Goal: Task Accomplishment & Management: Complete application form

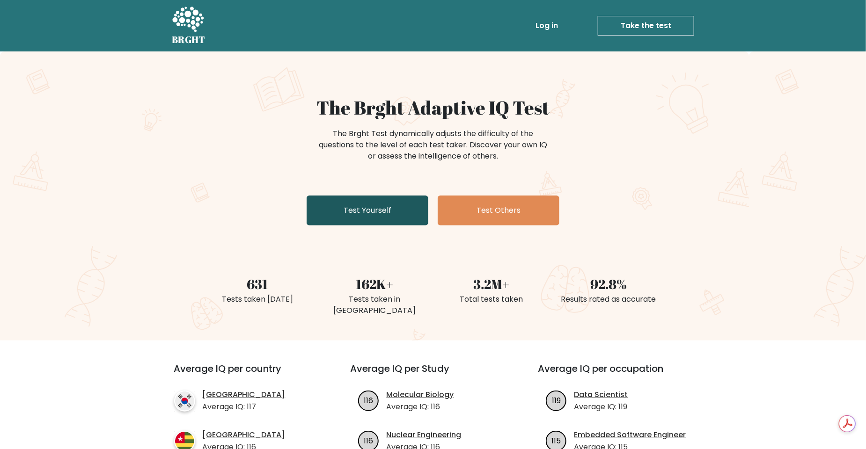
click at [377, 211] on link "Test Yourself" at bounding box center [368, 211] width 122 height 30
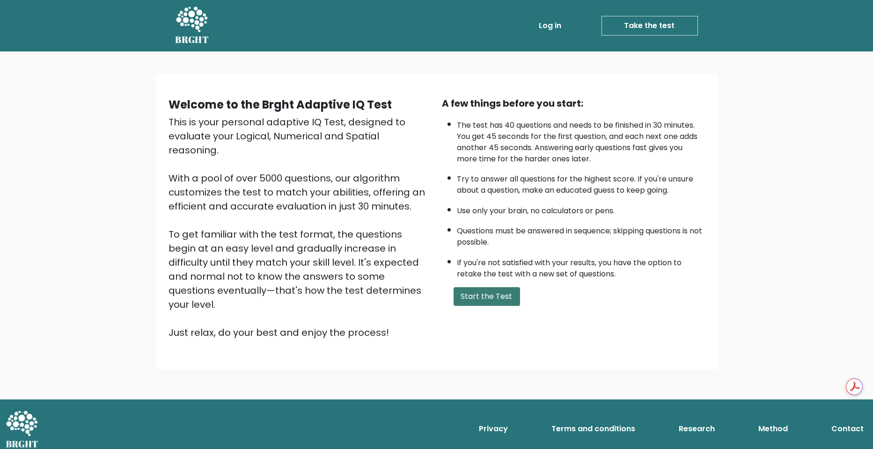
click at [481, 300] on button "Start the Test" at bounding box center [486, 296] width 66 height 19
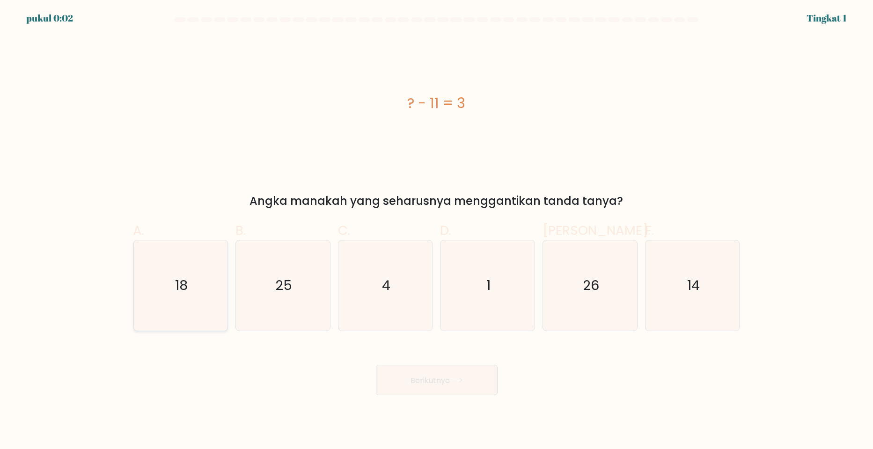
click at [199, 294] on icon "18" at bounding box center [180, 286] width 90 height 90
click at [437, 231] on input "A. 18" at bounding box center [437, 228] width 0 height 6
radio input "true"
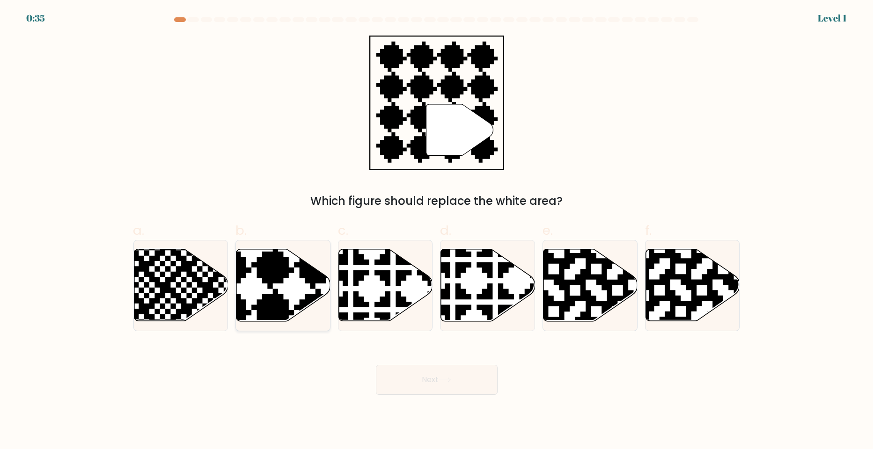
click at [286, 286] on icon at bounding box center [283, 285] width 94 height 72
click at [437, 231] on input "b." at bounding box center [437, 228] width 0 height 6
radio input "true"
click at [431, 388] on button "Next" at bounding box center [437, 380] width 122 height 30
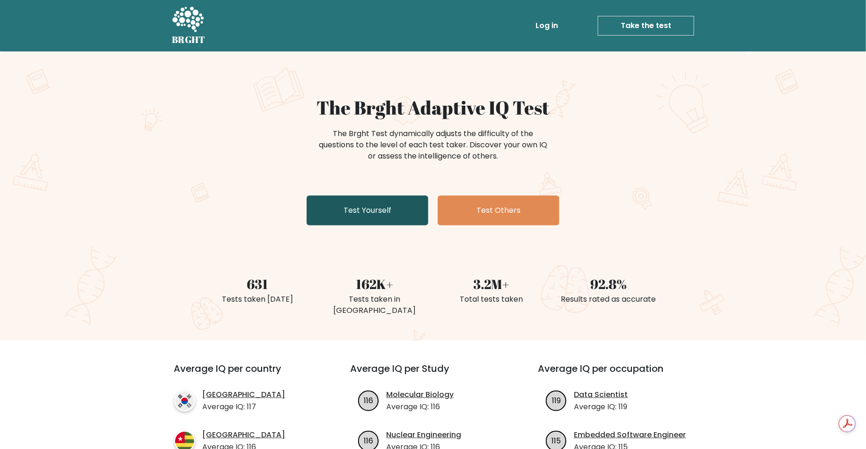
click at [364, 212] on link "Test Yourself" at bounding box center [368, 211] width 122 height 30
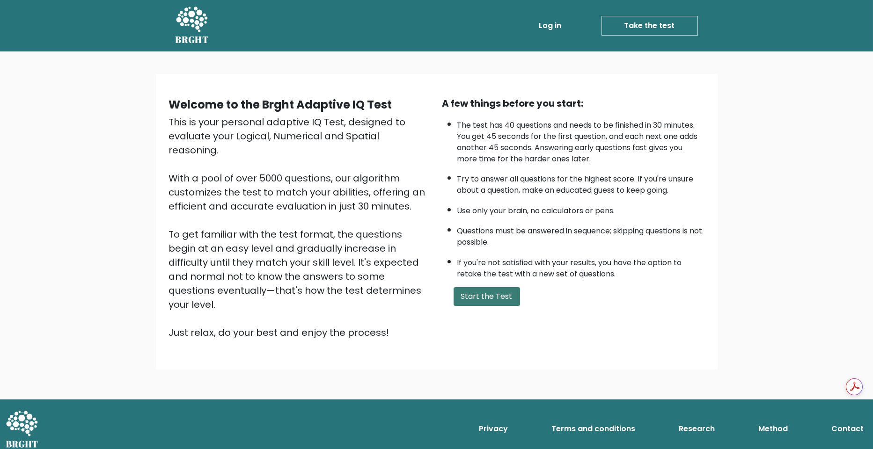
click at [499, 301] on button "Start the Test" at bounding box center [486, 296] width 66 height 19
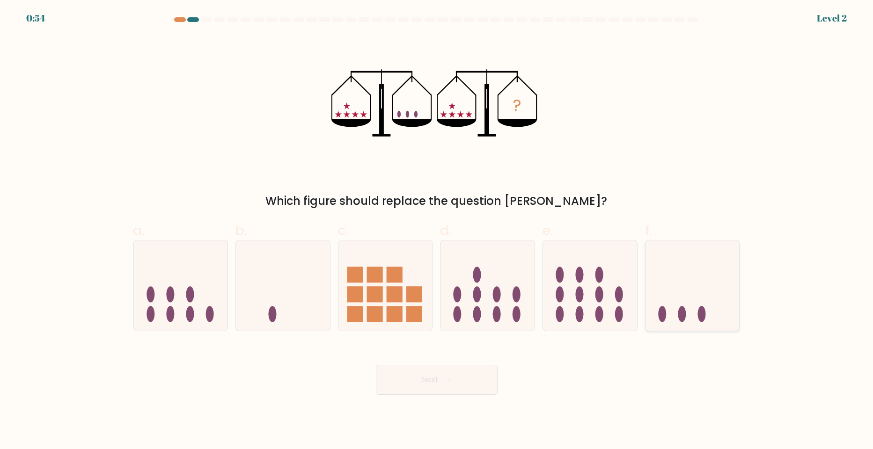
click at [694, 295] on icon at bounding box center [692, 286] width 94 height 78
click at [437, 231] on input "f." at bounding box center [437, 228] width 0 height 6
radio input "true"
click at [464, 384] on button "Next" at bounding box center [437, 380] width 122 height 30
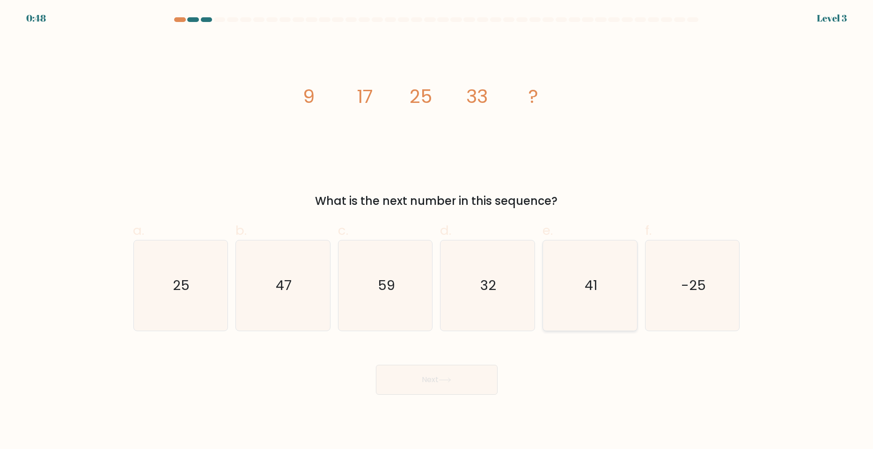
click at [586, 295] on icon "41" at bounding box center [590, 286] width 90 height 90
click at [437, 231] on input "e. 41" at bounding box center [437, 228] width 0 height 6
radio input "true"
click at [445, 377] on button "Next" at bounding box center [437, 380] width 122 height 30
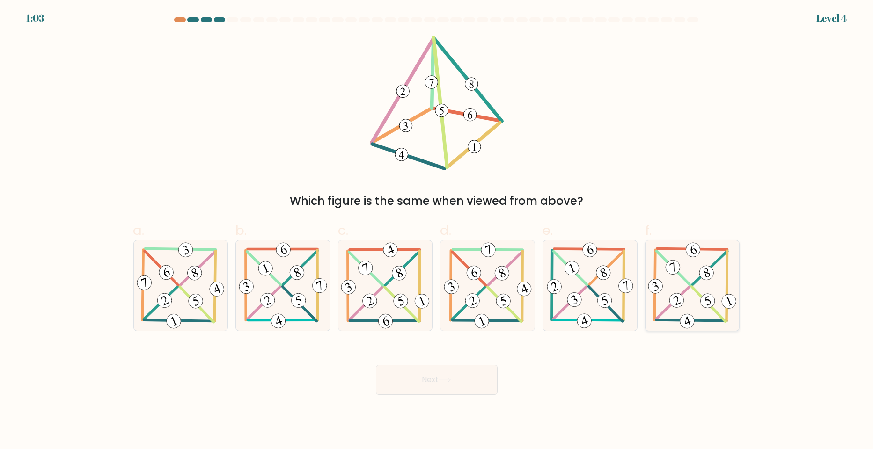
click at [695, 302] on icon at bounding box center [692, 286] width 92 height 90
click at [437, 231] on input "f." at bounding box center [437, 228] width 0 height 6
radio input "true"
click at [476, 386] on button "Next" at bounding box center [437, 380] width 122 height 30
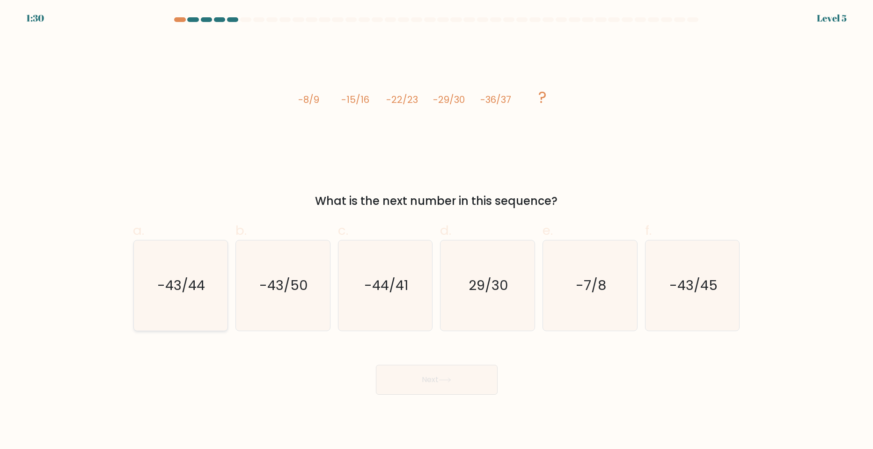
click at [192, 287] on text "-43/44" at bounding box center [182, 286] width 48 height 19
click at [437, 231] on input "a. -43/44" at bounding box center [437, 228] width 0 height 6
radio input "true"
click at [440, 384] on button "Next" at bounding box center [437, 380] width 122 height 30
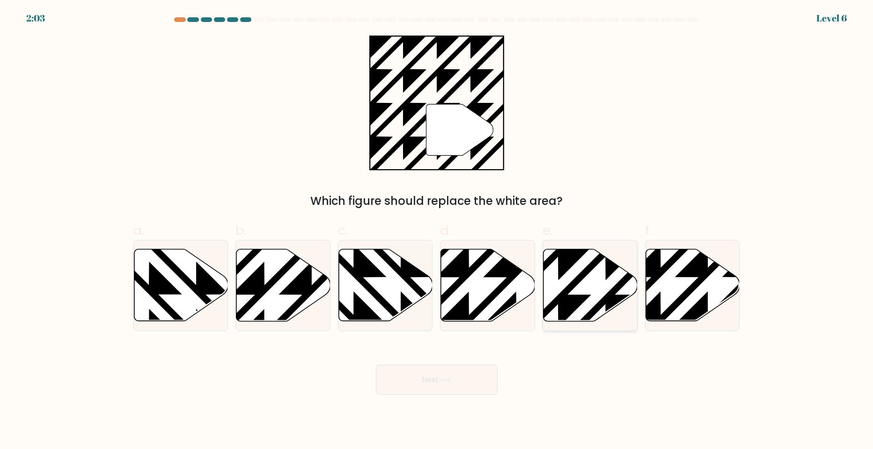
click at [586, 290] on icon at bounding box center [590, 285] width 94 height 72
click at [437, 231] on input "e." at bounding box center [437, 228] width 0 height 6
radio input "true"
click at [466, 387] on button "Next" at bounding box center [437, 380] width 122 height 30
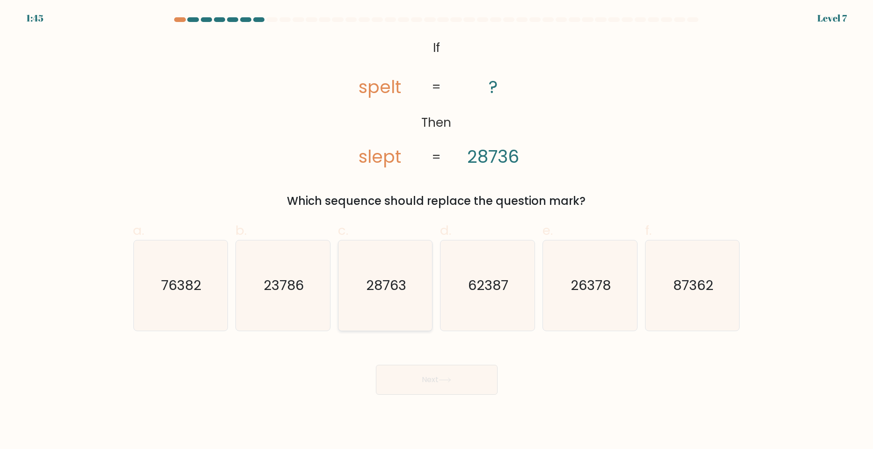
click at [396, 274] on icon "28763" at bounding box center [385, 286] width 90 height 90
click at [437, 231] on input "c. 28763" at bounding box center [437, 228] width 0 height 6
radio input "true"
click at [310, 282] on icon "23786" at bounding box center [283, 286] width 90 height 90
click at [437, 231] on input "b. 23786" at bounding box center [437, 228] width 0 height 6
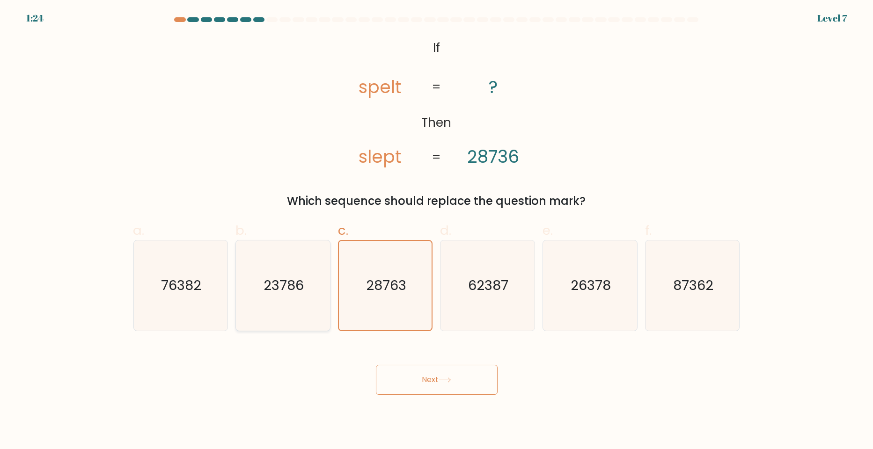
radio input "true"
click at [457, 385] on button "Next" at bounding box center [437, 380] width 122 height 30
click at [308, 293] on icon "23786" at bounding box center [282, 285] width 89 height 89
click at [437, 231] on input "b. 23786" at bounding box center [437, 228] width 0 height 6
click at [424, 378] on button "Next" at bounding box center [437, 380] width 122 height 30
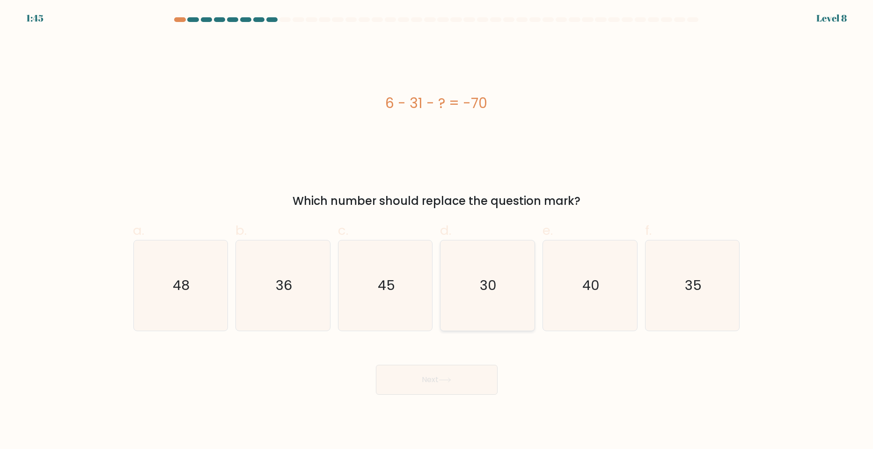
click at [453, 253] on icon "30" at bounding box center [487, 286] width 90 height 90
click at [437, 231] on input "d. 30" at bounding box center [437, 228] width 0 height 6
radio input "true"
click at [383, 266] on icon "45" at bounding box center [385, 286] width 90 height 90
click at [437, 231] on input "c. 45" at bounding box center [437, 228] width 0 height 6
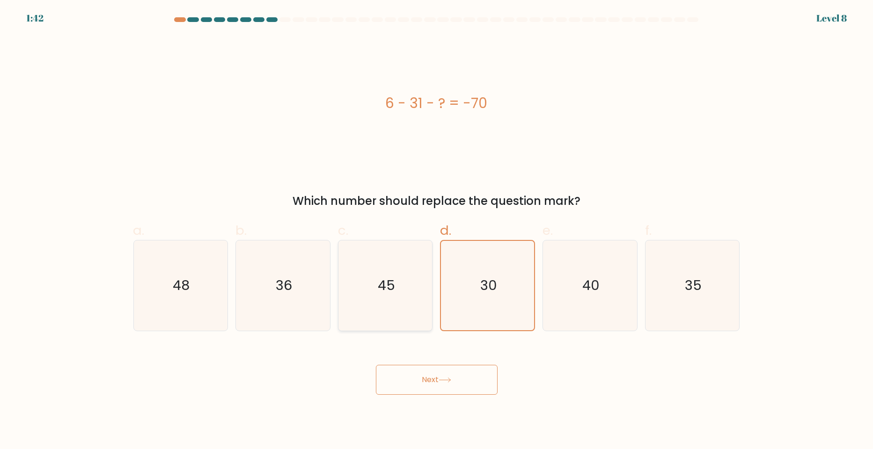
radio input "true"
click at [307, 276] on icon "36" at bounding box center [283, 286] width 90 height 90
click at [437, 231] on input "b. 36" at bounding box center [437, 228] width 0 height 6
radio input "true"
click at [374, 286] on icon "45" at bounding box center [385, 286] width 90 height 90
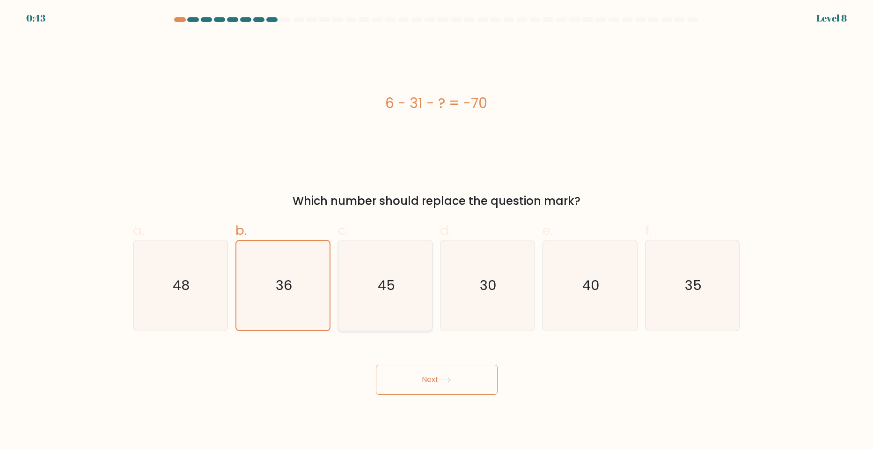
click at [437, 231] on input "c. 45" at bounding box center [437, 228] width 0 height 6
radio input "true"
click at [453, 375] on button "Next" at bounding box center [437, 380] width 122 height 30
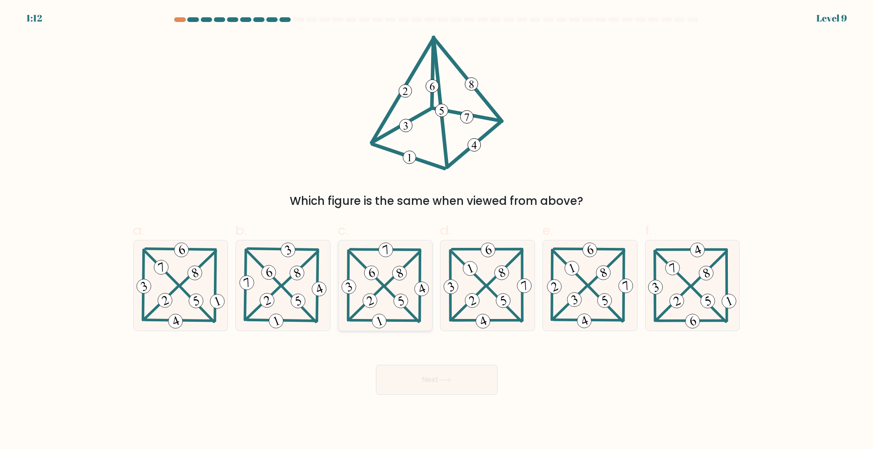
click at [400, 292] on icon at bounding box center [385, 286] width 92 height 90
click at [437, 231] on input "c." at bounding box center [437, 228] width 0 height 6
radio input "true"
click at [446, 373] on button "Next" at bounding box center [437, 380] width 122 height 30
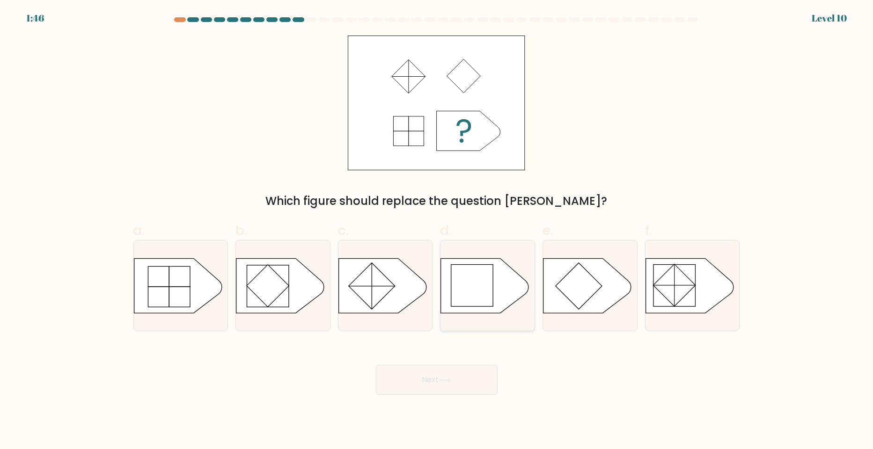
click at [491, 285] on rect at bounding box center [472, 285] width 42 height 42
click at [437, 231] on input "d." at bounding box center [437, 228] width 0 height 6
radio input "true"
click at [467, 377] on button "Next" at bounding box center [437, 380] width 122 height 30
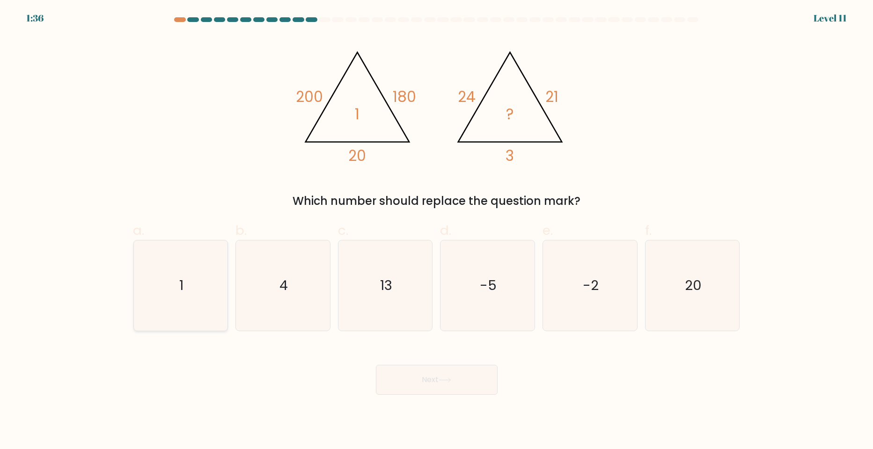
click at [216, 276] on icon "1" at bounding box center [180, 286] width 90 height 90
click at [437, 231] on input "a. 1" at bounding box center [437, 228] width 0 height 6
radio input "true"
click at [460, 386] on button "Next" at bounding box center [437, 380] width 122 height 30
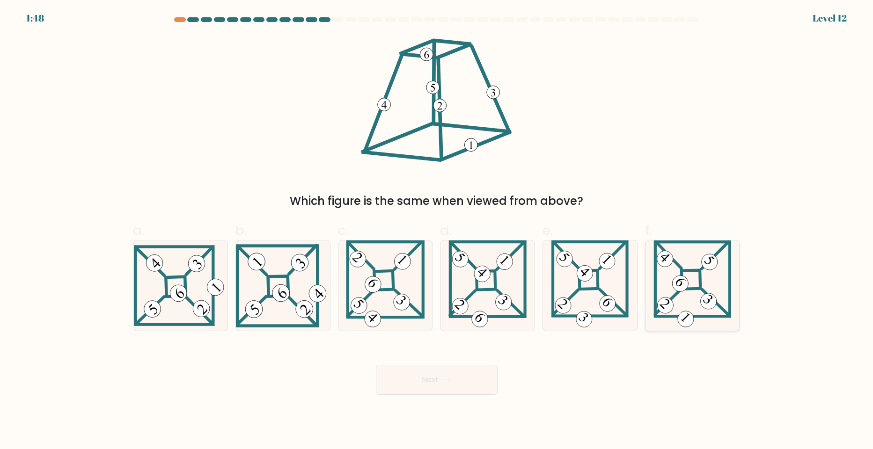
click at [708, 300] on 869 at bounding box center [708, 301] width 22 height 22
click at [437, 231] on input "f." at bounding box center [437, 228] width 0 height 6
radio input "true"
click at [454, 376] on button "Next" at bounding box center [437, 380] width 122 height 30
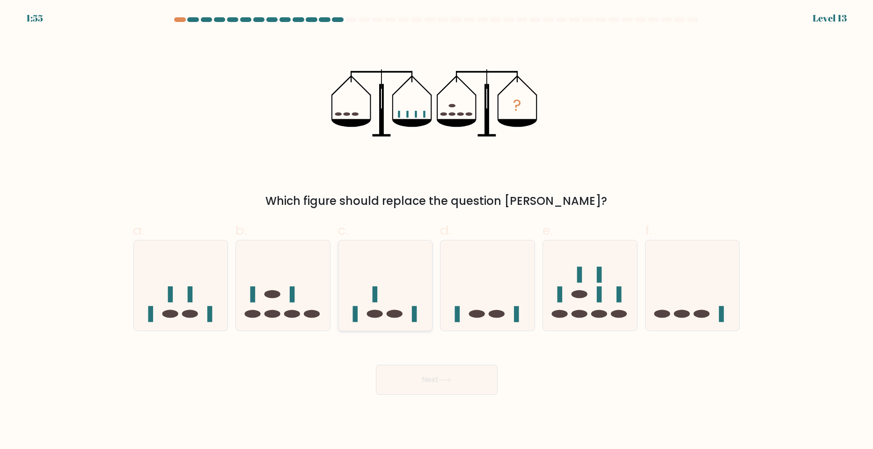
click at [405, 285] on icon at bounding box center [385, 286] width 94 height 78
click at [437, 231] on input "c." at bounding box center [437, 228] width 0 height 6
radio input "true"
click at [463, 378] on button "Next" at bounding box center [437, 380] width 122 height 30
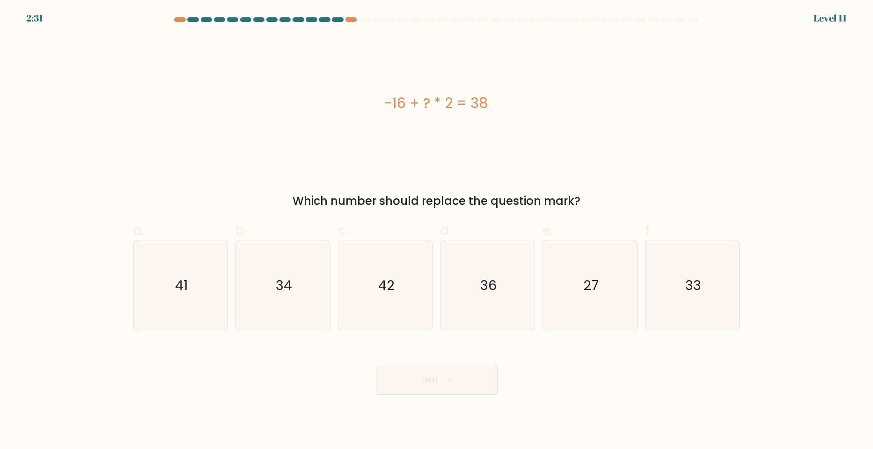
drag, startPoint x: 382, startPoint y: 99, endPoint x: 505, endPoint y: 102, distance: 122.6
click at [505, 102] on div "-16 + ? * 2 = 38" at bounding box center [436, 103] width 606 height 21
click at [526, 102] on div "-16 + ? * 2 = 38" at bounding box center [436, 103] width 606 height 21
drag, startPoint x: 489, startPoint y: 100, endPoint x: 382, endPoint y: 102, distance: 107.2
click at [382, 102] on div "-16 + ? * 2 = 38" at bounding box center [436, 103] width 606 height 21
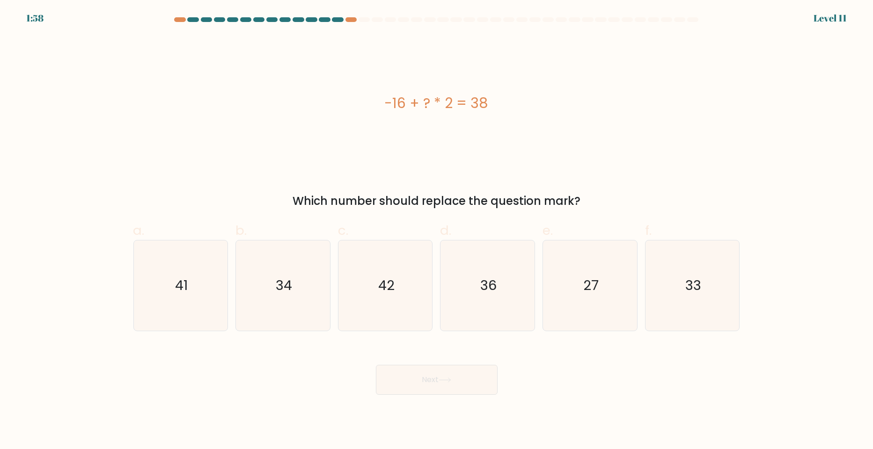
copy div "-16 + ? * 2 = 38"
click at [575, 138] on div "-16 + ? * 2 = 38" at bounding box center [436, 103] width 606 height 135
click at [464, 298] on icon "36" at bounding box center [487, 286] width 90 height 90
click at [437, 231] on input "d. 36" at bounding box center [437, 228] width 0 height 6
radio input "true"
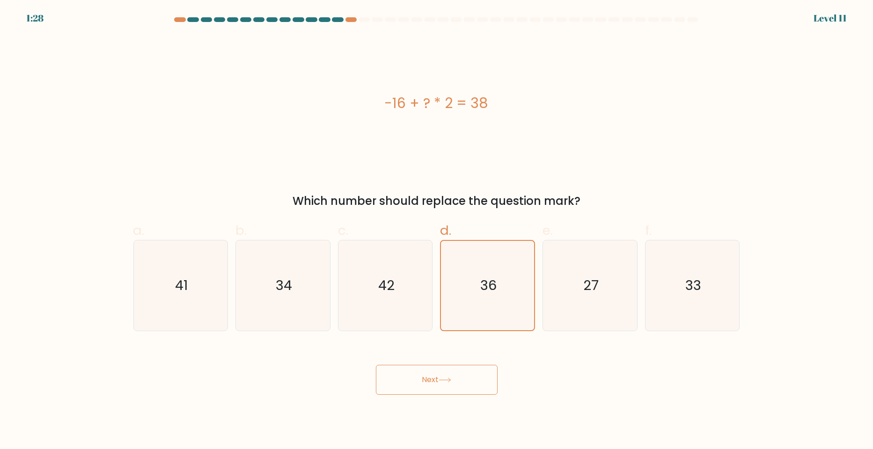
drag, startPoint x: 470, startPoint y: 386, endPoint x: 445, endPoint y: 371, distance: 30.0
click at [470, 386] on button "Next" at bounding box center [437, 380] width 122 height 30
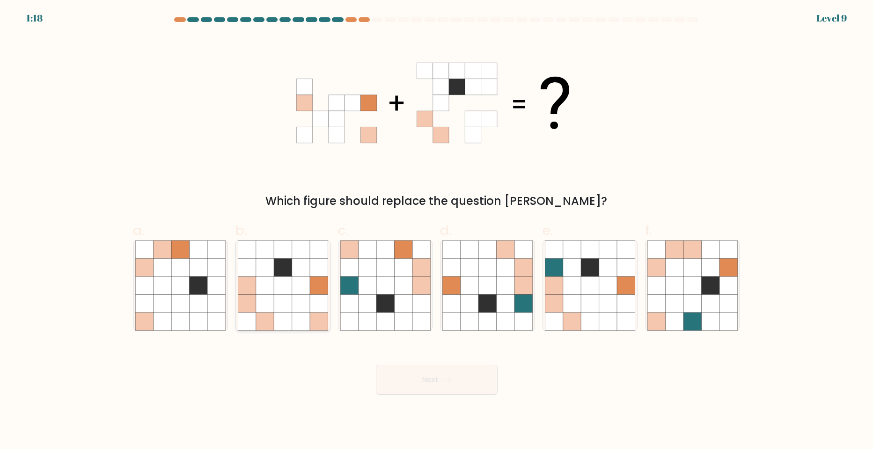
click at [273, 306] on icon at bounding box center [265, 304] width 18 height 18
click at [437, 231] on input "b." at bounding box center [437, 228] width 0 height 6
radio input "true"
click at [423, 383] on button "Next" at bounding box center [437, 380] width 122 height 30
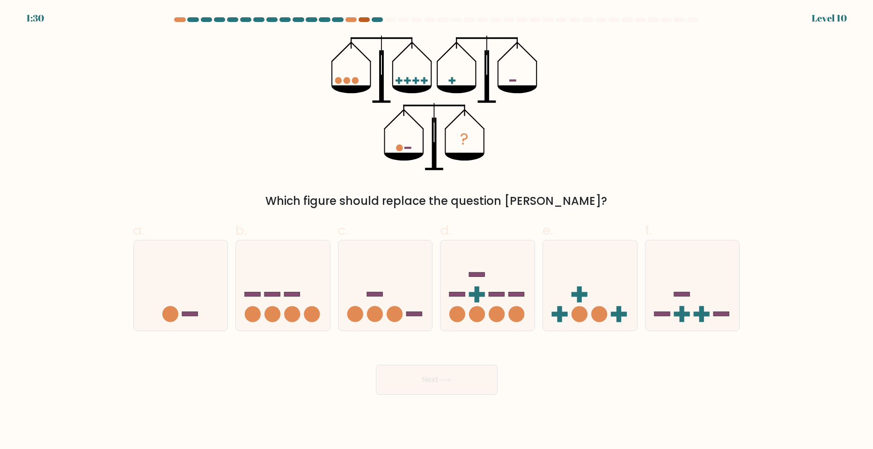
click at [365, 21] on div at bounding box center [363, 19] width 11 height 5
click at [166, 301] on icon at bounding box center [181, 286] width 94 height 78
click at [437, 231] on input "a." at bounding box center [437, 228] width 0 height 6
radio input "true"
click at [427, 384] on button "Next" at bounding box center [437, 380] width 122 height 30
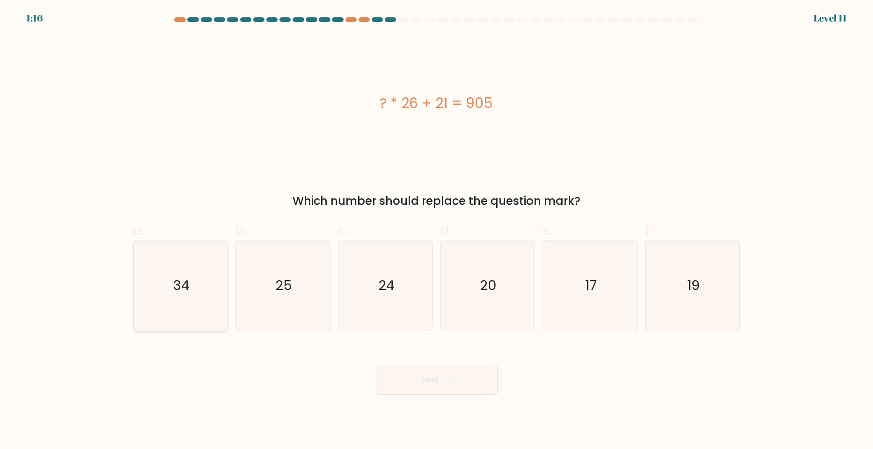
click at [210, 272] on icon "34" at bounding box center [180, 286] width 90 height 90
click at [437, 231] on input "a. 34" at bounding box center [437, 228] width 0 height 6
radio input "true"
click at [436, 385] on button "Next" at bounding box center [437, 380] width 122 height 30
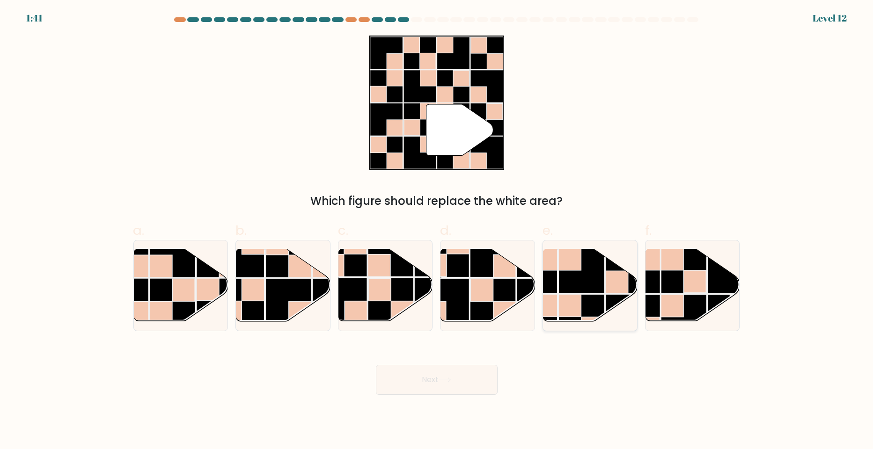
click at [568, 288] on rect at bounding box center [581, 271] width 46 height 46
click at [437, 231] on input "e." at bounding box center [437, 228] width 0 height 6
radio input "true"
click at [453, 382] on button "Next" at bounding box center [437, 380] width 122 height 30
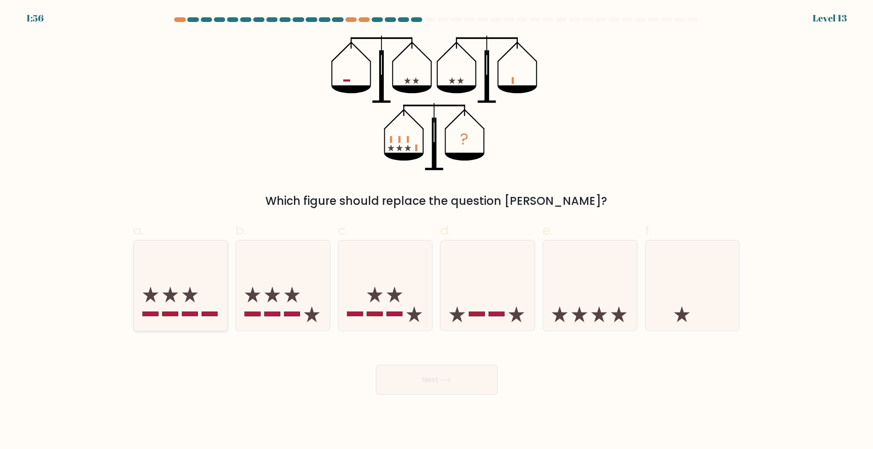
drag, startPoint x: 196, startPoint y: 279, endPoint x: 207, endPoint y: 278, distance: 11.2
click at [196, 279] on icon at bounding box center [181, 286] width 94 height 78
click at [437, 231] on input "a." at bounding box center [437, 228] width 0 height 6
radio input "true"
click at [441, 380] on icon at bounding box center [444, 380] width 13 height 5
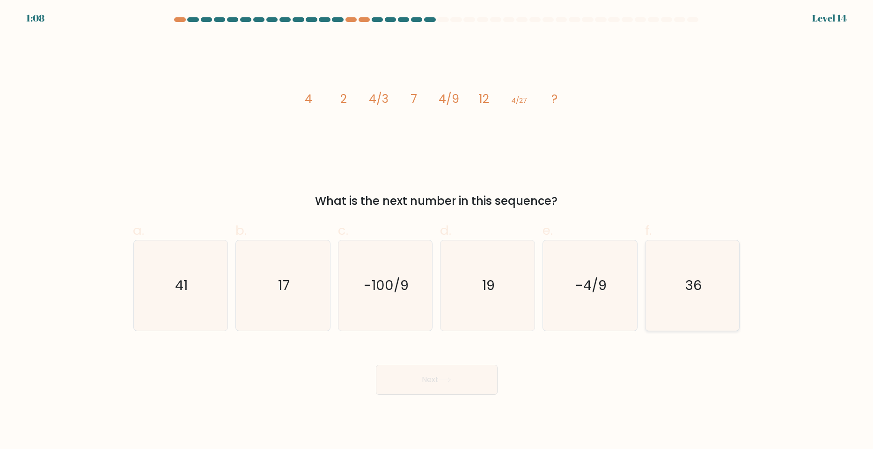
click at [706, 264] on icon "36" at bounding box center [692, 286] width 90 height 90
click at [437, 231] on input "f. 36" at bounding box center [437, 228] width 0 height 6
radio input "true"
click at [469, 378] on button "Next" at bounding box center [437, 380] width 122 height 30
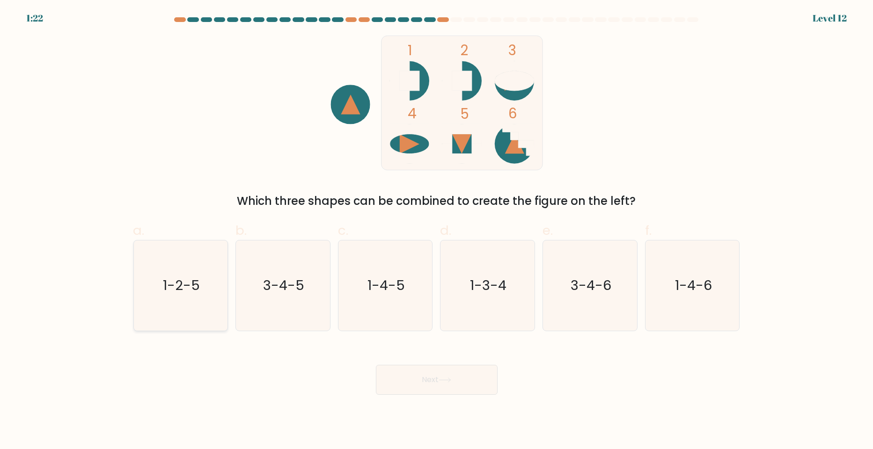
click at [193, 285] on text "1-2-5" at bounding box center [181, 286] width 37 height 19
click at [437, 231] on input "a. 1-2-5" at bounding box center [437, 228] width 0 height 6
radio input "true"
click at [437, 389] on button "Next" at bounding box center [437, 380] width 122 height 30
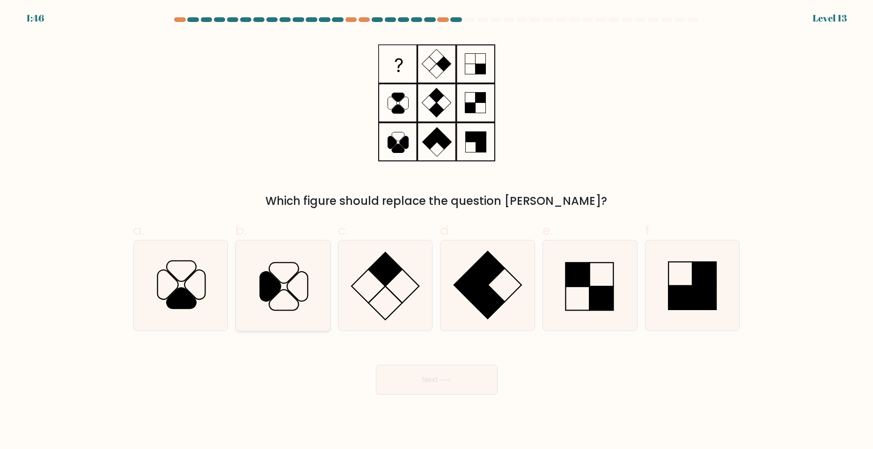
click at [290, 293] on icon at bounding box center [283, 300] width 29 height 21
click at [437, 231] on input "b." at bounding box center [437, 228] width 0 height 6
radio input "true"
click at [434, 373] on button "Next" at bounding box center [437, 380] width 122 height 30
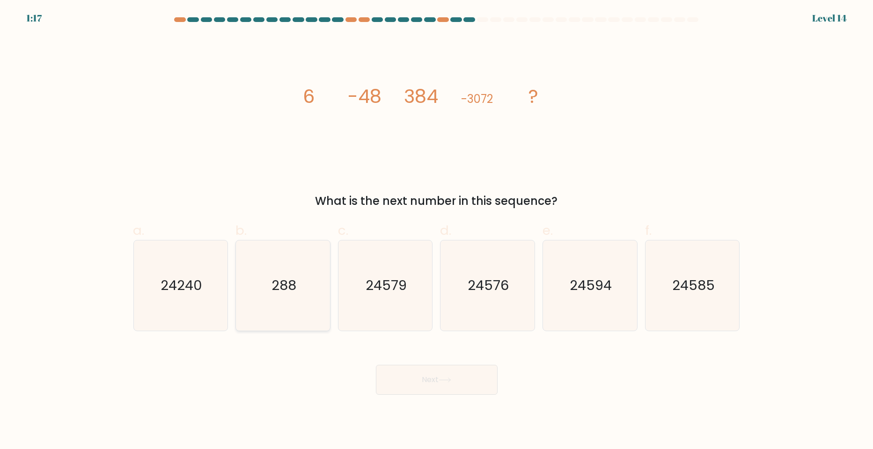
click at [298, 291] on icon "288" at bounding box center [283, 286] width 90 height 90
click at [437, 231] on input "b. 288" at bounding box center [437, 228] width 0 height 6
radio input "true"
click at [467, 382] on button "Next" at bounding box center [437, 380] width 122 height 30
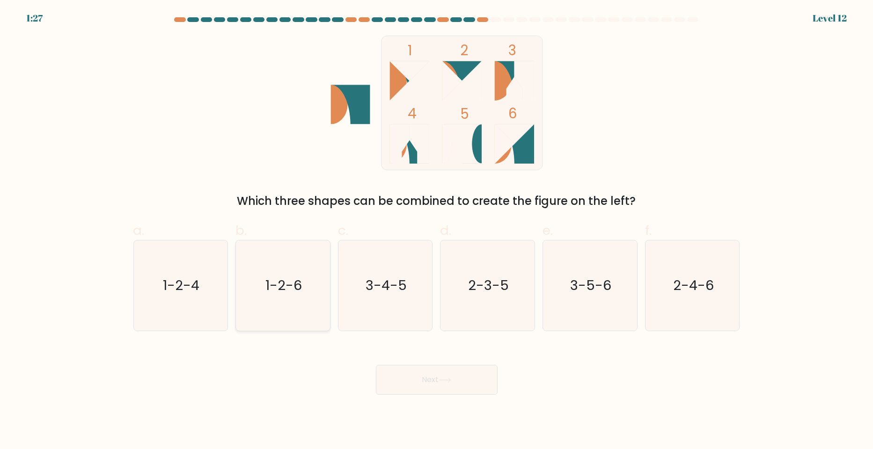
click at [290, 295] on icon "1-2-6" at bounding box center [283, 286] width 90 height 90
click at [437, 231] on input "b. 1-2-6" at bounding box center [437, 228] width 0 height 6
radio input "true"
click at [439, 372] on button "Next" at bounding box center [437, 380] width 122 height 30
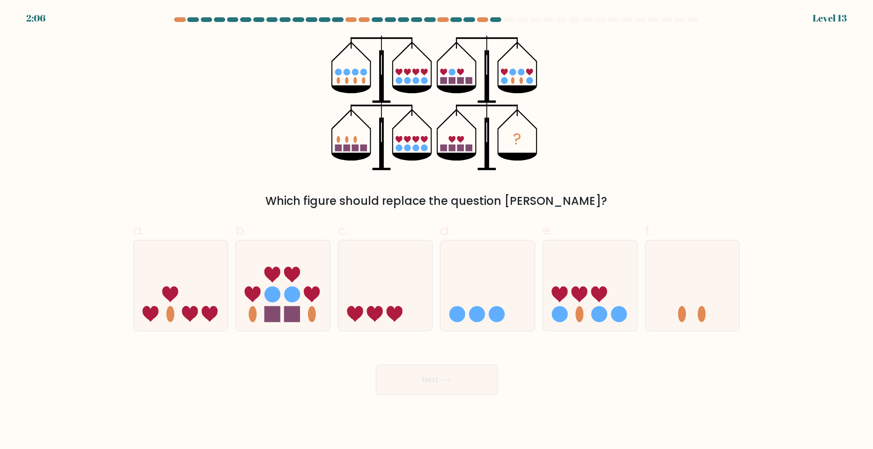
click at [650, 170] on div "? Which figure should replace the question mark?" at bounding box center [437, 123] width 618 height 174
click at [204, 301] on icon at bounding box center [181, 286] width 94 height 78
click at [437, 231] on input "a." at bounding box center [437, 228] width 0 height 6
radio input "true"
click at [445, 379] on icon at bounding box center [444, 380] width 13 height 5
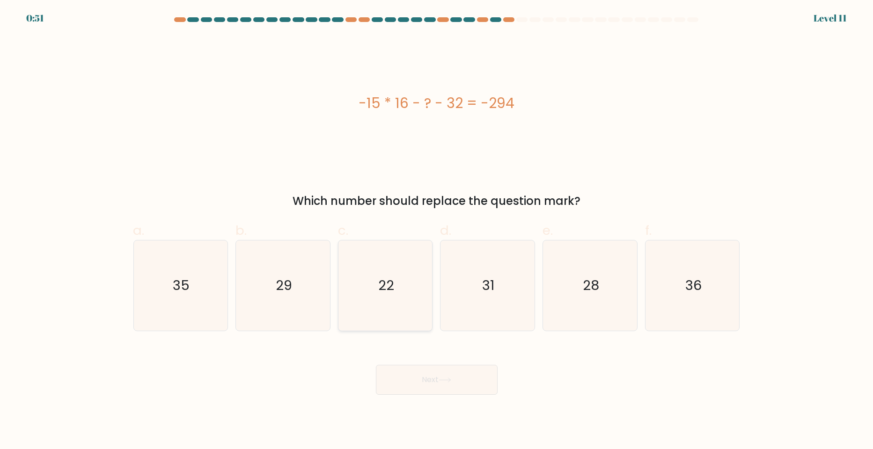
click at [420, 304] on icon "22" at bounding box center [385, 286] width 90 height 90
click at [437, 231] on input "c. 22" at bounding box center [437, 228] width 0 height 6
radio input "true"
click at [463, 379] on button "Next" at bounding box center [437, 380] width 122 height 30
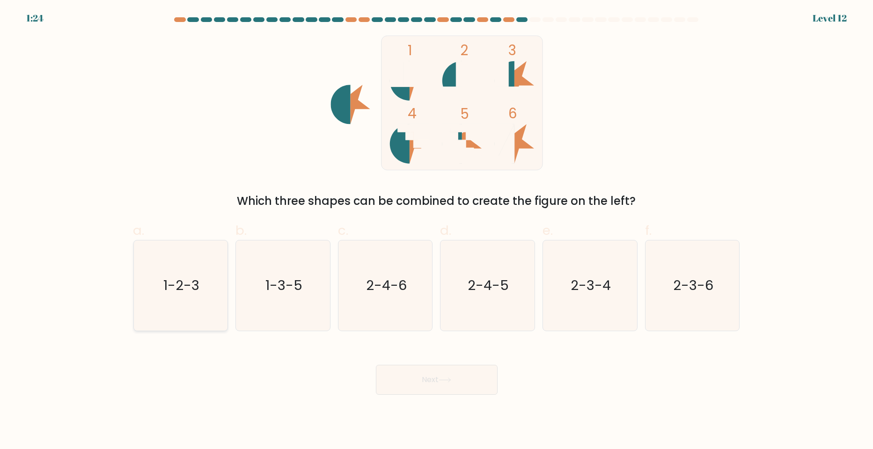
click at [192, 292] on text "1-2-3" at bounding box center [181, 286] width 36 height 19
click at [437, 231] on input "a. 1-2-3" at bounding box center [437, 228] width 0 height 6
radio input "true"
click at [419, 383] on button "Next" at bounding box center [437, 380] width 122 height 30
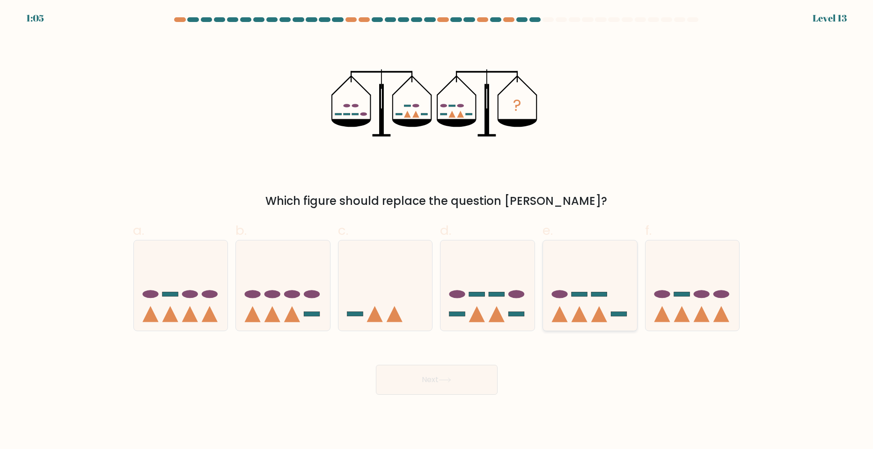
click at [607, 280] on icon at bounding box center [590, 286] width 94 height 78
click at [437, 231] on input "e." at bounding box center [437, 228] width 0 height 6
radio input "true"
click at [462, 380] on button "Next" at bounding box center [437, 380] width 122 height 30
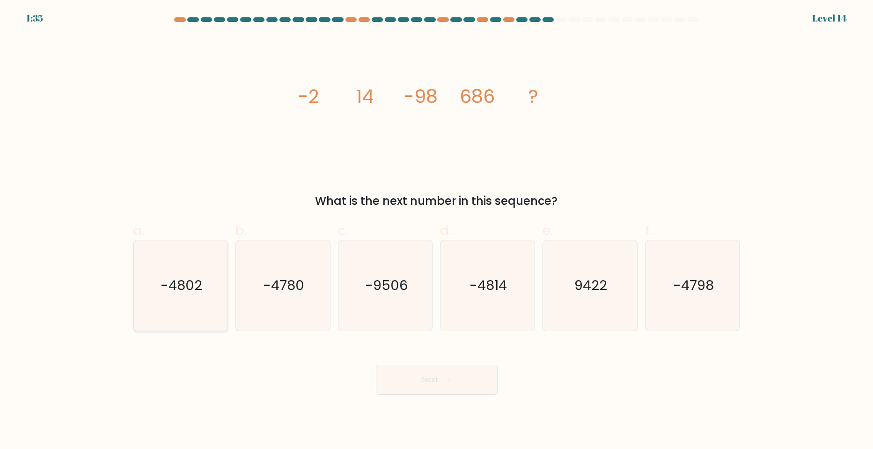
drag, startPoint x: 201, startPoint y: 302, endPoint x: 208, endPoint y: 305, distance: 7.4
click at [202, 302] on icon "-4802" at bounding box center [180, 286] width 90 height 90
click at [437, 231] on input "a. -4802" at bounding box center [437, 228] width 0 height 6
radio input "true"
click at [426, 386] on button "Next" at bounding box center [437, 380] width 122 height 30
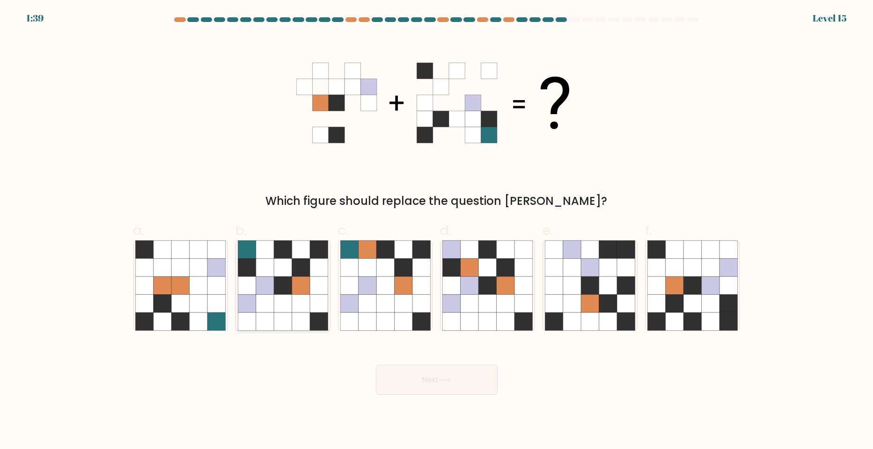
click at [287, 307] on icon at bounding box center [283, 304] width 18 height 18
click at [437, 231] on input "b." at bounding box center [437, 228] width 0 height 6
radio input "true"
click at [475, 390] on button "Next" at bounding box center [437, 380] width 122 height 30
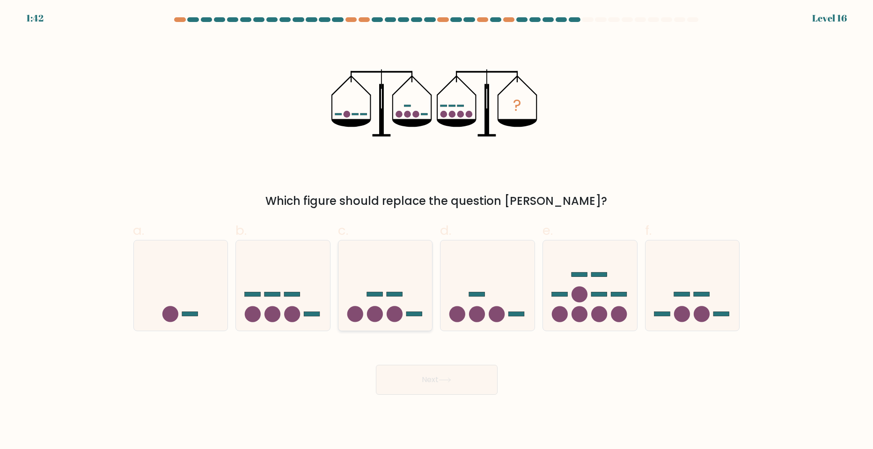
click at [384, 301] on icon at bounding box center [385, 286] width 94 height 78
click at [437, 231] on input "c." at bounding box center [437, 228] width 0 height 6
radio input "true"
click at [433, 376] on button "Next" at bounding box center [437, 380] width 122 height 30
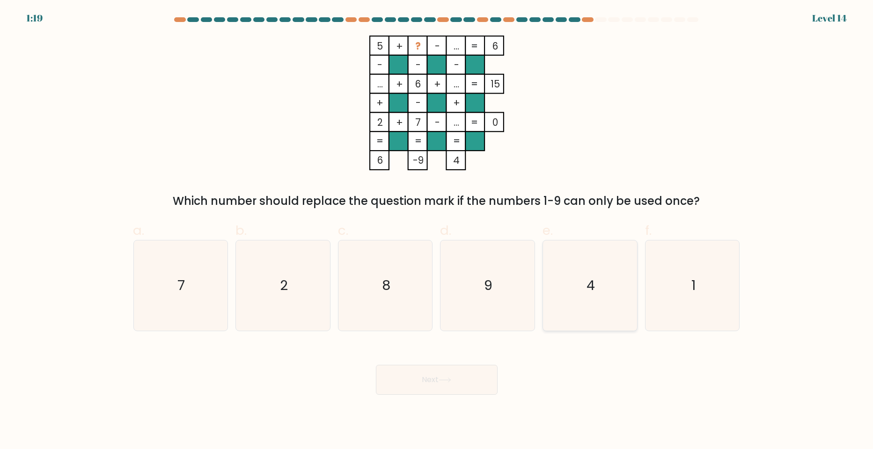
click at [596, 275] on icon "4" at bounding box center [590, 286] width 90 height 90
click at [437, 231] on input "e. 4" at bounding box center [437, 228] width 0 height 6
radio input "true"
click at [445, 382] on icon at bounding box center [444, 380] width 13 height 5
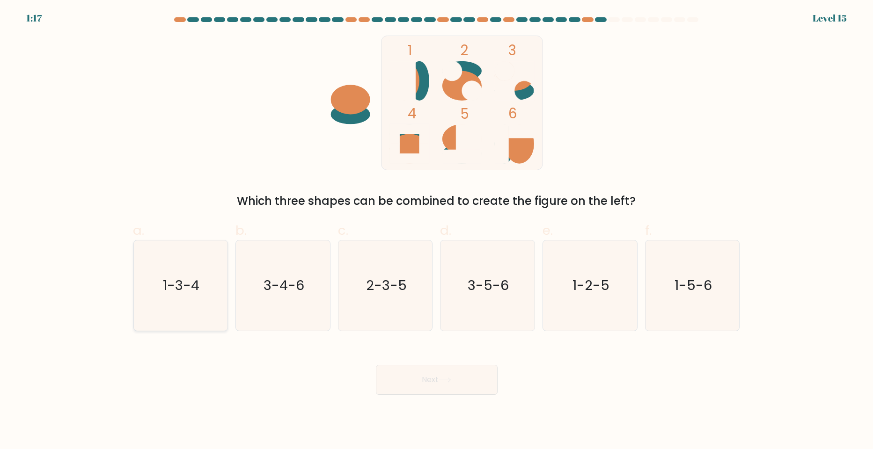
click at [196, 289] on text "1-3-4" at bounding box center [181, 286] width 37 height 19
click at [437, 231] on input "a. 1-3-4" at bounding box center [437, 228] width 0 height 6
radio input "true"
click at [439, 396] on body "1:16 Level 15" at bounding box center [436, 224] width 873 height 449
click at [475, 377] on button "Next" at bounding box center [437, 380] width 122 height 30
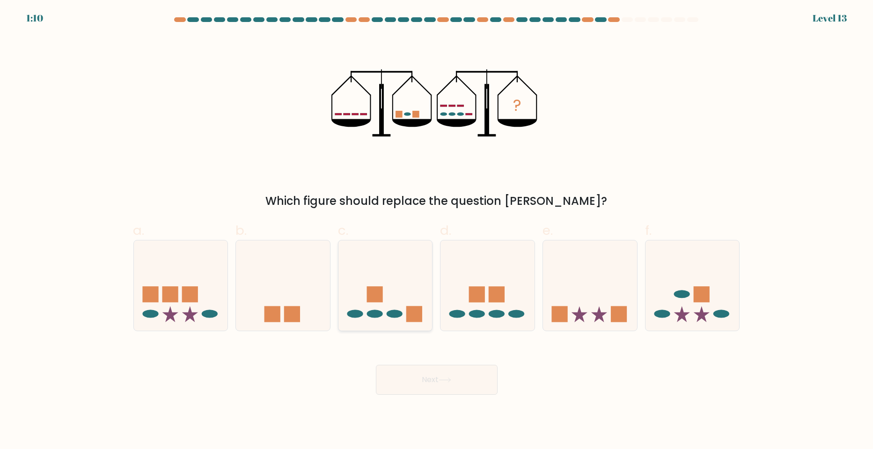
click at [391, 292] on icon at bounding box center [385, 286] width 94 height 78
click at [437, 231] on input "c." at bounding box center [437, 228] width 0 height 6
radio input "true"
click at [458, 379] on button "Next" at bounding box center [437, 380] width 122 height 30
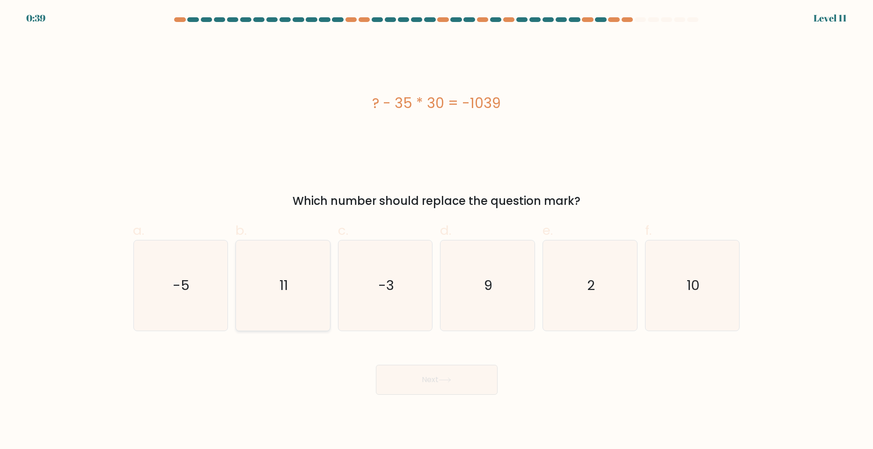
click at [311, 303] on icon "11" at bounding box center [283, 286] width 90 height 90
click at [437, 231] on input "b. 11" at bounding box center [437, 228] width 0 height 6
radio input "true"
click at [459, 370] on button "Next" at bounding box center [437, 380] width 122 height 30
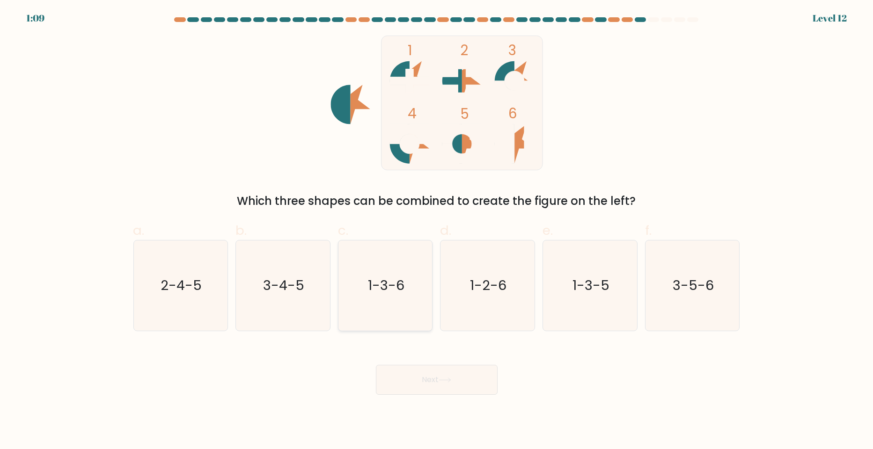
drag, startPoint x: 296, startPoint y: 277, endPoint x: 343, endPoint y: 316, distance: 60.8
click at [297, 278] on text "3-4-5" at bounding box center [283, 286] width 41 height 19
click at [437, 231] on input "b. 3-4-5" at bounding box center [437, 228] width 0 height 6
radio input "true"
click at [416, 379] on button "Next" at bounding box center [437, 380] width 122 height 30
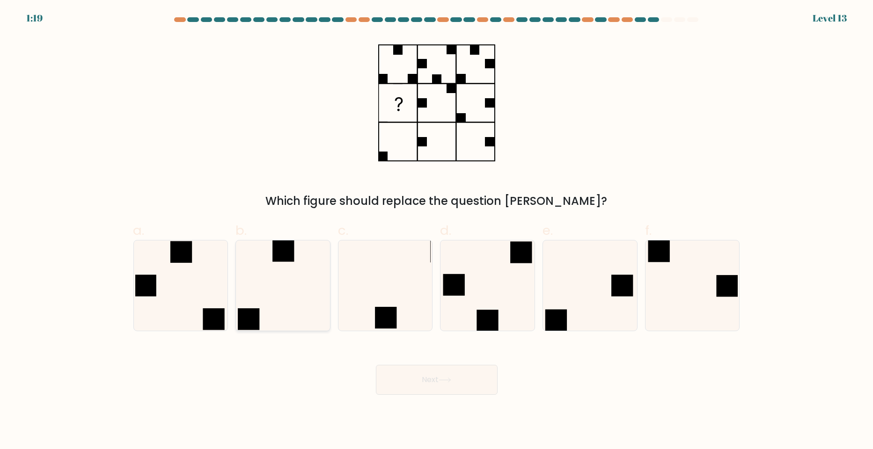
click at [289, 280] on icon at bounding box center [283, 286] width 90 height 90
click at [437, 231] on input "b." at bounding box center [437, 228] width 0 height 6
radio input "true"
click at [448, 385] on button "Next" at bounding box center [437, 380] width 122 height 30
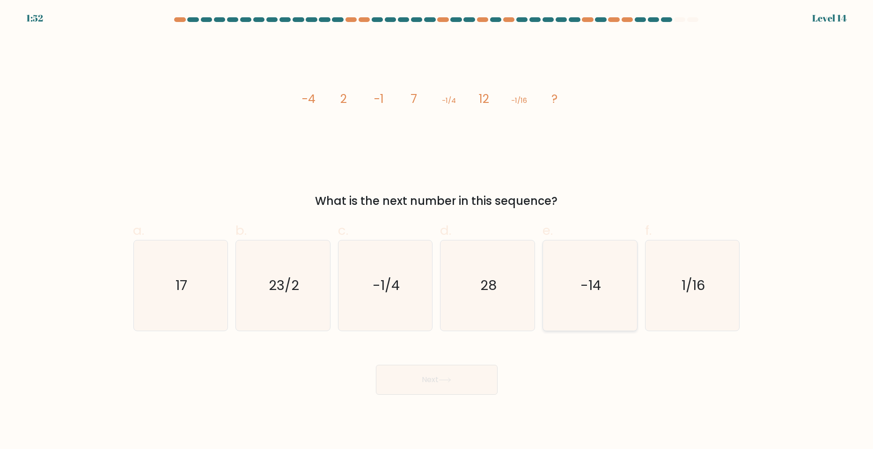
click at [602, 287] on icon "-14" at bounding box center [590, 286] width 90 height 90
click at [437, 231] on input "e. -14" at bounding box center [437, 228] width 0 height 6
radio input "true"
click at [448, 378] on icon at bounding box center [444, 380] width 13 height 5
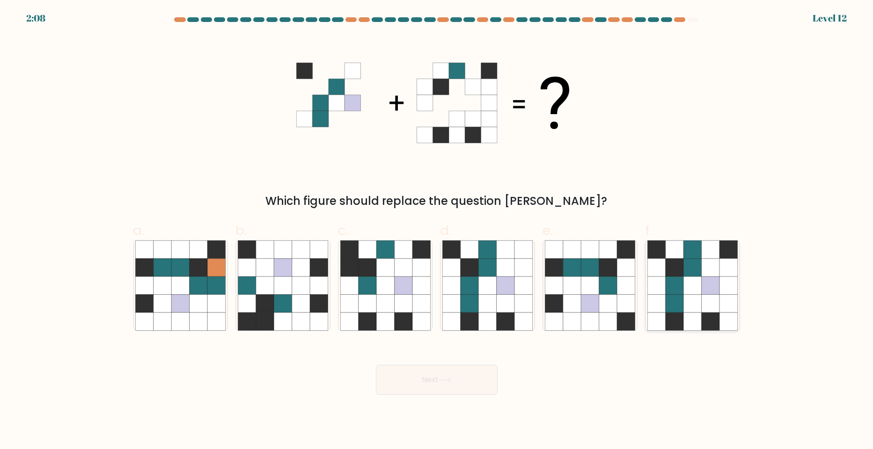
click at [691, 286] on icon at bounding box center [692, 286] width 18 height 18
click at [437, 231] on input "f." at bounding box center [437, 228] width 0 height 6
radio input "true"
click at [465, 376] on button "Next" at bounding box center [437, 380] width 122 height 30
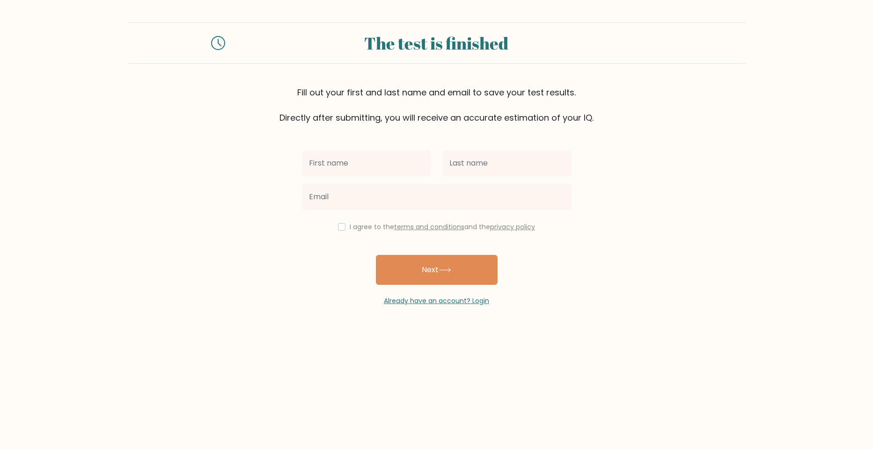
click at [348, 172] on input "text" at bounding box center [366, 163] width 129 height 26
type input "[DEMOGRAPHIC_DATA]"
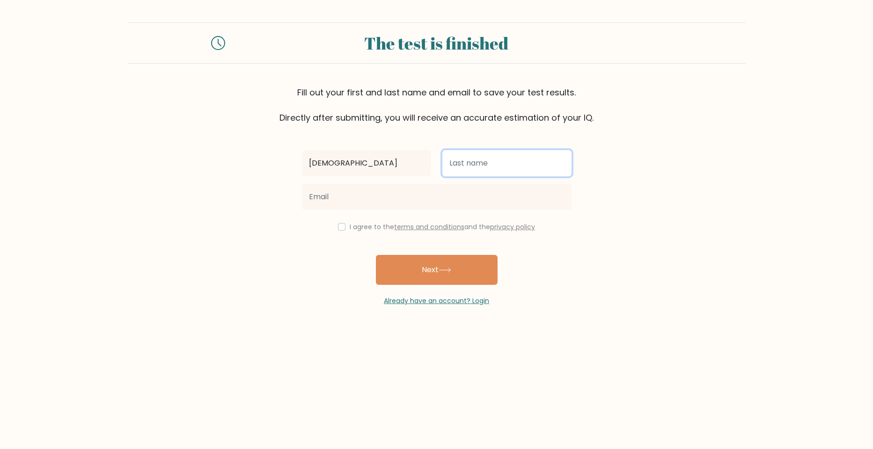
click at [476, 166] on input "text" at bounding box center [506, 163] width 129 height 26
type input "[PERSON_NAME]"
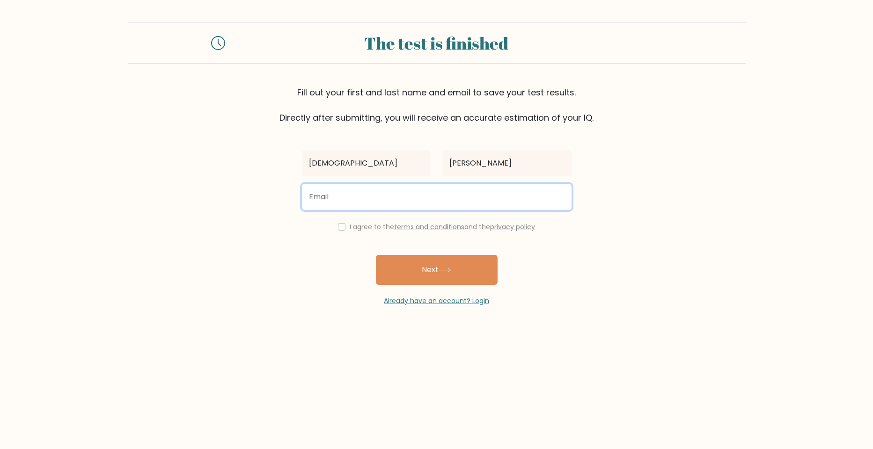
click at [441, 198] on input "email" at bounding box center [437, 197] width 270 height 26
type input "[PERSON_NAME][EMAIL_ADDRESS][DOMAIN_NAME]"
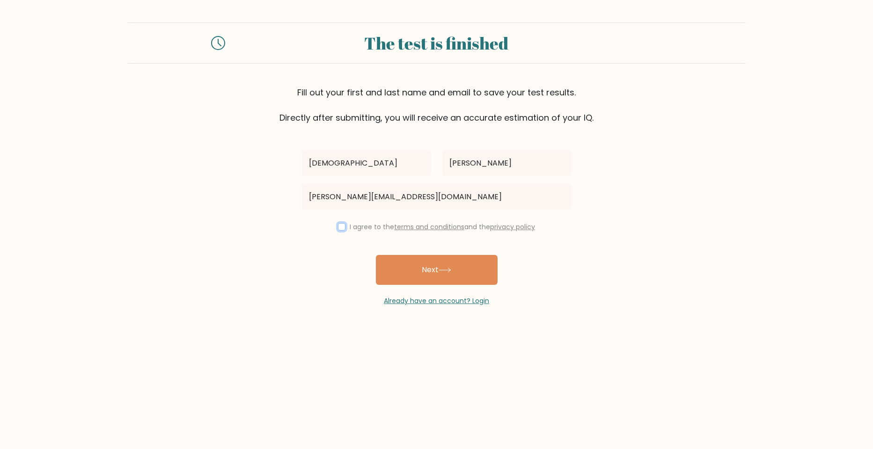
click at [340, 227] on input "checkbox" at bounding box center [341, 226] width 7 height 7
checkbox input "true"
click at [448, 265] on button "Next" at bounding box center [437, 270] width 122 height 30
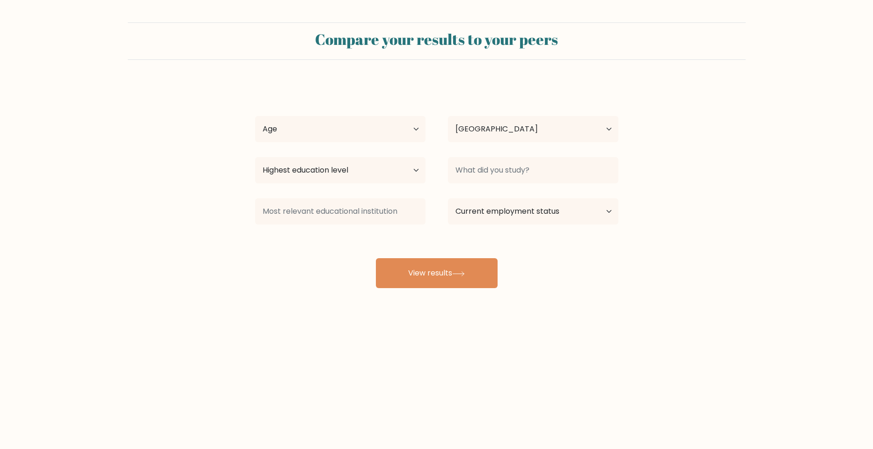
select select "ID"
click at [414, 128] on select "Age Under [DEMOGRAPHIC_DATA] [DEMOGRAPHIC_DATA] [DEMOGRAPHIC_DATA] [DEMOGRAPHIC…" at bounding box center [340, 129] width 170 height 26
select select "25_34"
click at [255, 116] on select "Age Under [DEMOGRAPHIC_DATA] [DEMOGRAPHIC_DATA] [DEMOGRAPHIC_DATA] [DEMOGRAPHIC…" at bounding box center [340, 129] width 170 height 26
click at [359, 175] on select "Highest education level No schooling Primary Lower Secondary Upper Secondary Oc…" at bounding box center [340, 170] width 170 height 26
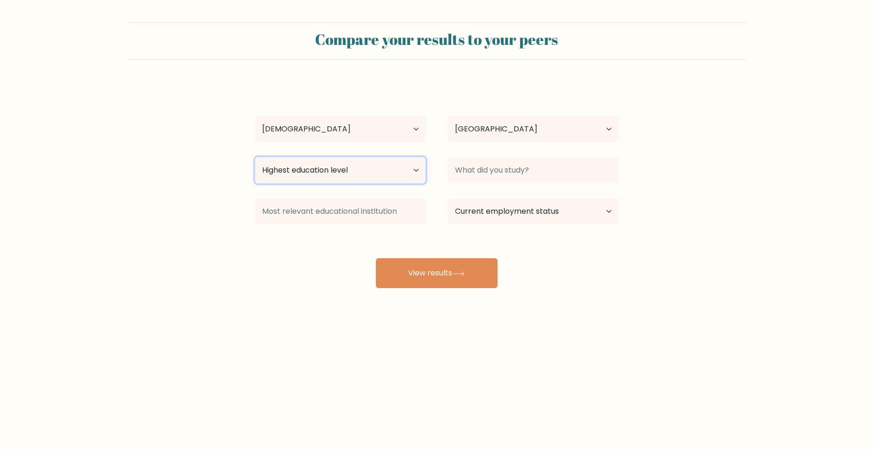
select select "upper_secondary"
click at [255, 157] on select "Highest education level No schooling Primary Lower Secondary Upper Secondary Oc…" at bounding box center [340, 170] width 170 height 26
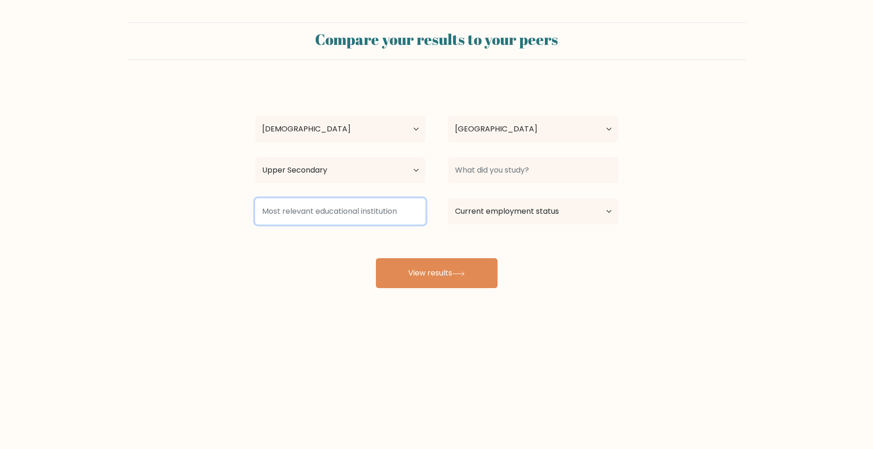
click at [372, 214] on input at bounding box center [340, 211] width 170 height 26
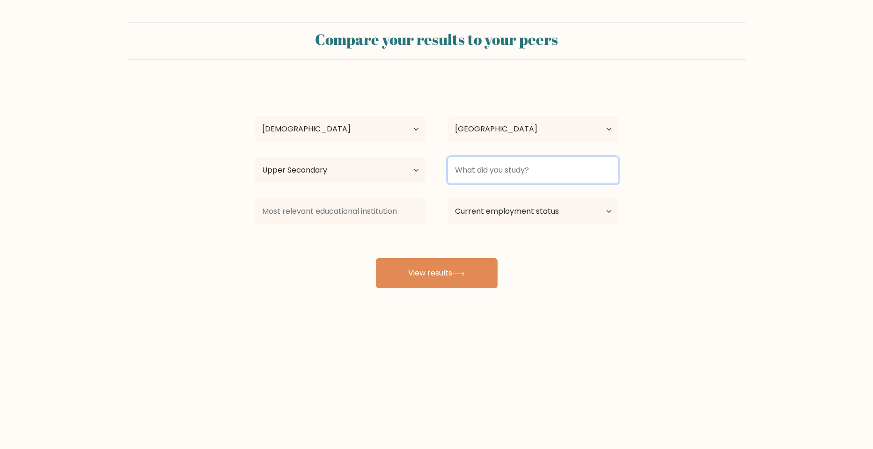
click at [534, 169] on input at bounding box center [533, 170] width 170 height 26
type input "IPS"
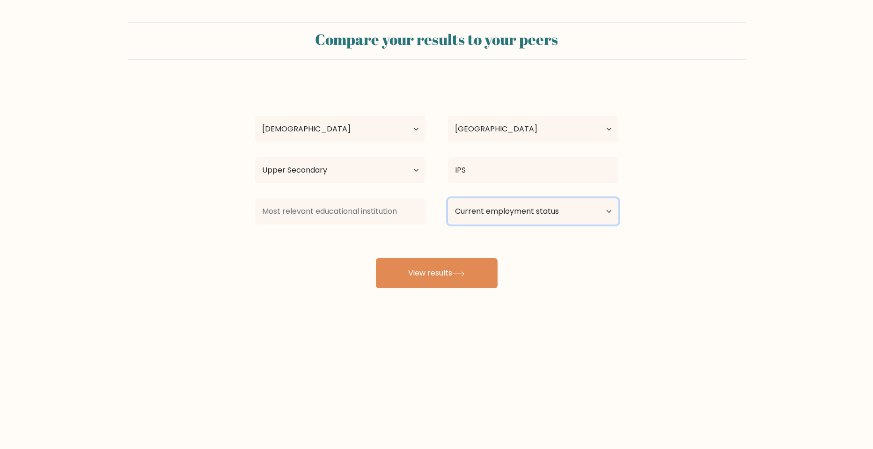
click at [553, 215] on select "Current employment status Employed Student Retired Other / prefer not to answer" at bounding box center [533, 211] width 170 height 26
select select "other"
click at [448, 198] on select "Current employment status Employed Student Retired Other / prefer not to answer" at bounding box center [533, 211] width 170 height 26
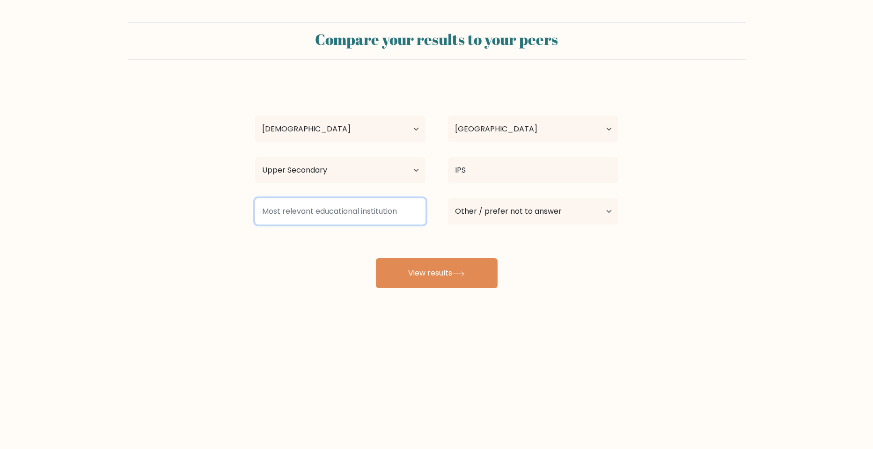
click at [365, 212] on input at bounding box center [340, 211] width 170 height 26
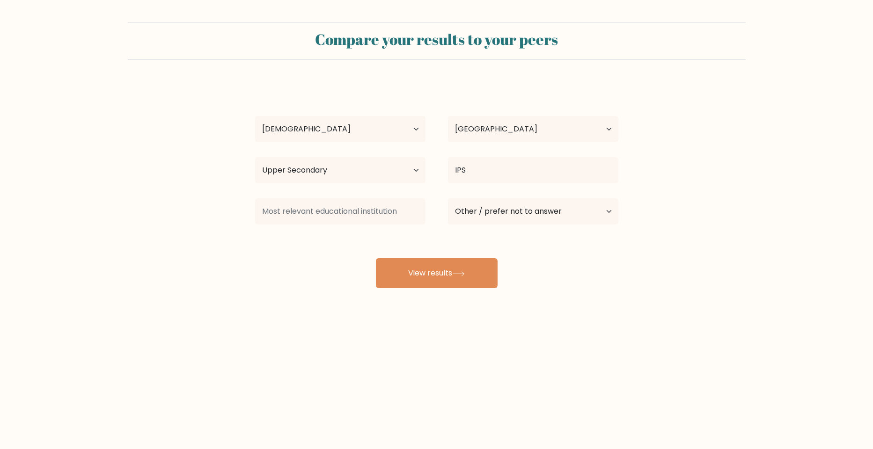
click at [433, 242] on div "Yeremia Immanuel Age Under 18 years old 18-24 years old 25-34 years old 35-44 y…" at bounding box center [436, 185] width 374 height 206
click at [438, 277] on button "View results" at bounding box center [437, 273] width 122 height 30
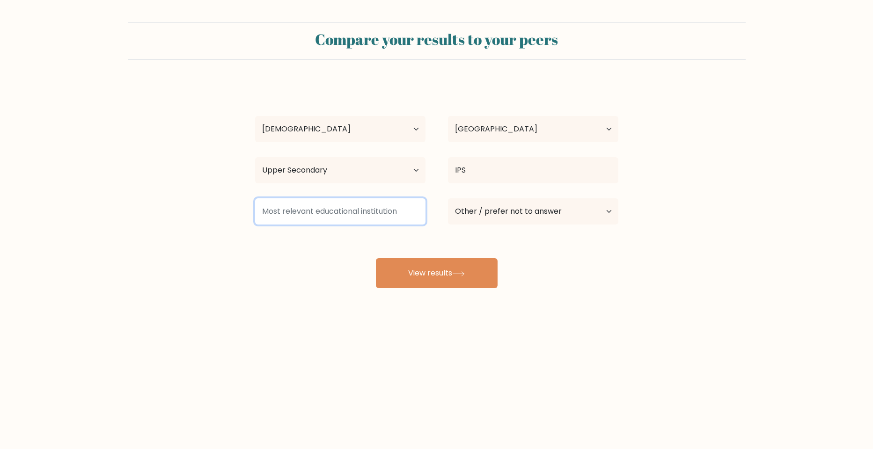
click at [379, 215] on input at bounding box center [340, 211] width 170 height 26
type input "S"
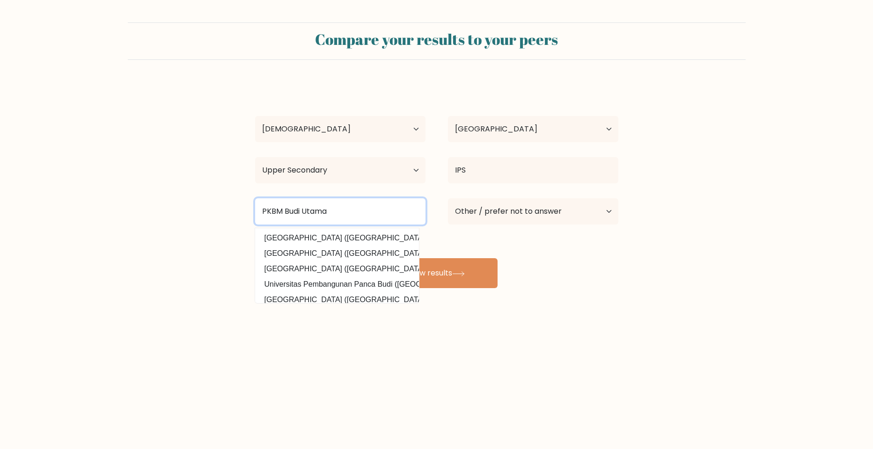
click at [387, 206] on input "PKBM Budi Utama" at bounding box center [340, 211] width 170 height 26
type input "PKBM Budi Utama"
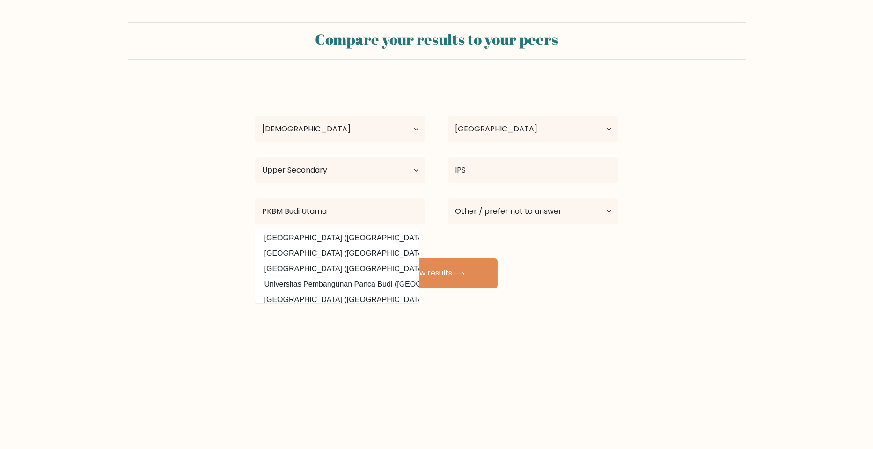
click at [542, 257] on div "Yeremia Immanuel Age Under 18 years old 18-24 years old 25-34 years old 35-44 y…" at bounding box center [436, 185] width 374 height 206
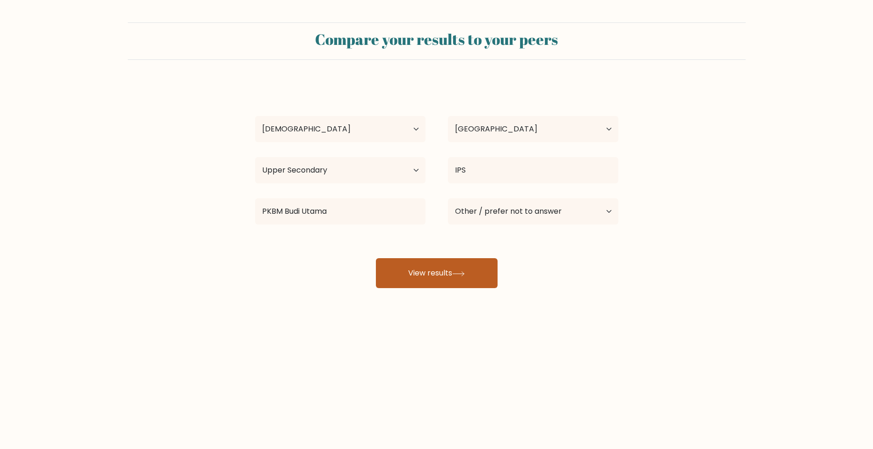
click at [446, 265] on button "View results" at bounding box center [437, 273] width 122 height 30
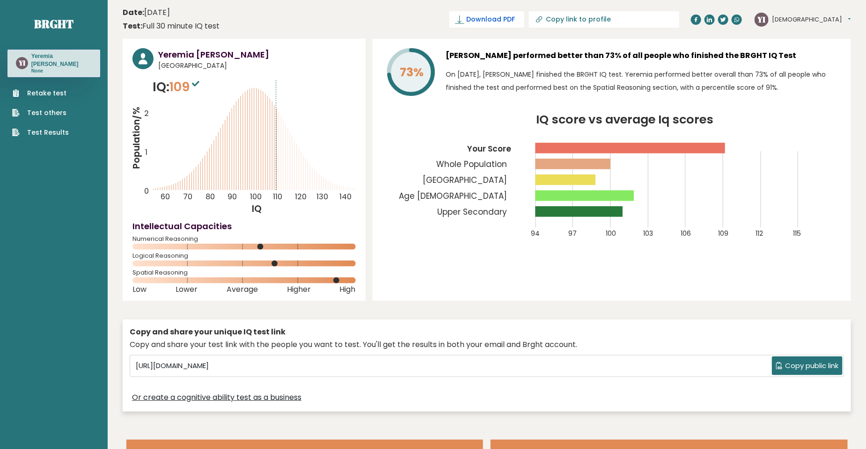
click at [515, 21] on span "Download PDF" at bounding box center [490, 20] width 49 height 10
